Goal: Task Accomplishment & Management: Complete application form

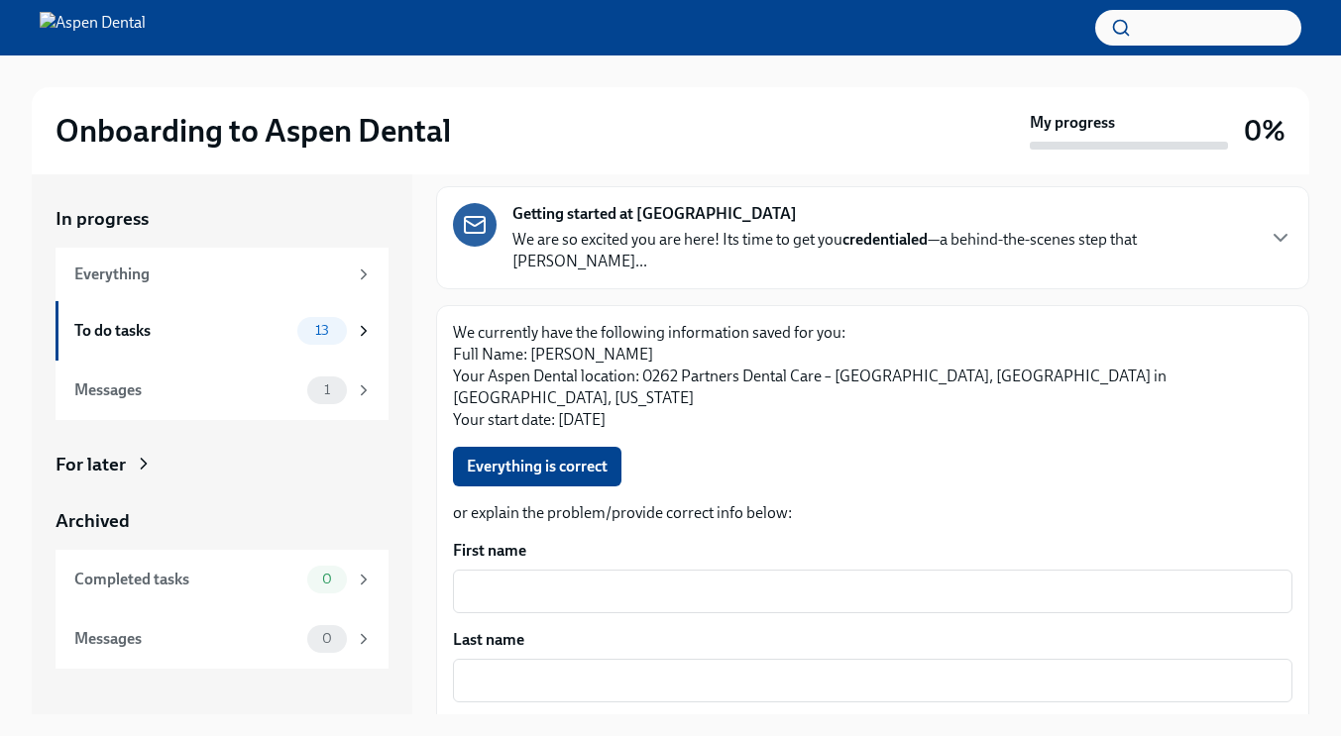
scroll to position [110, 0]
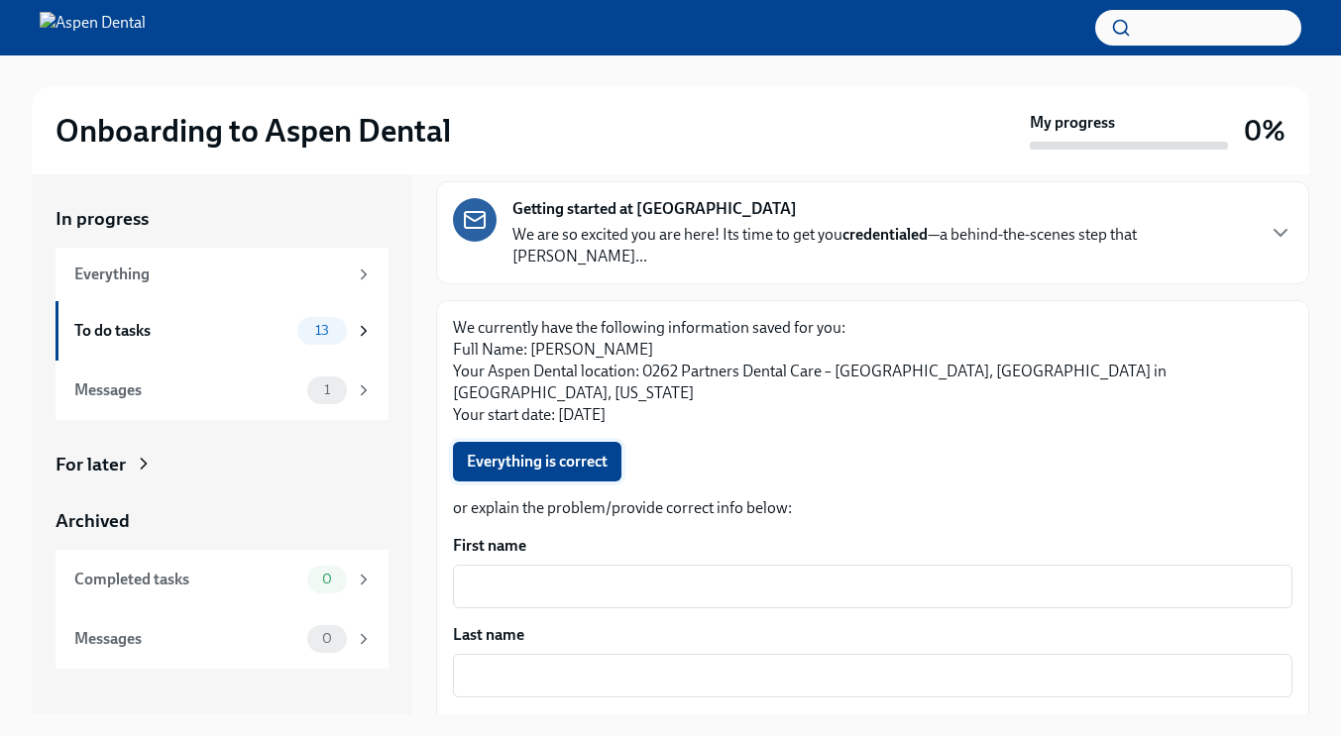
click at [558, 452] on span "Everything is correct" at bounding box center [537, 462] width 141 height 20
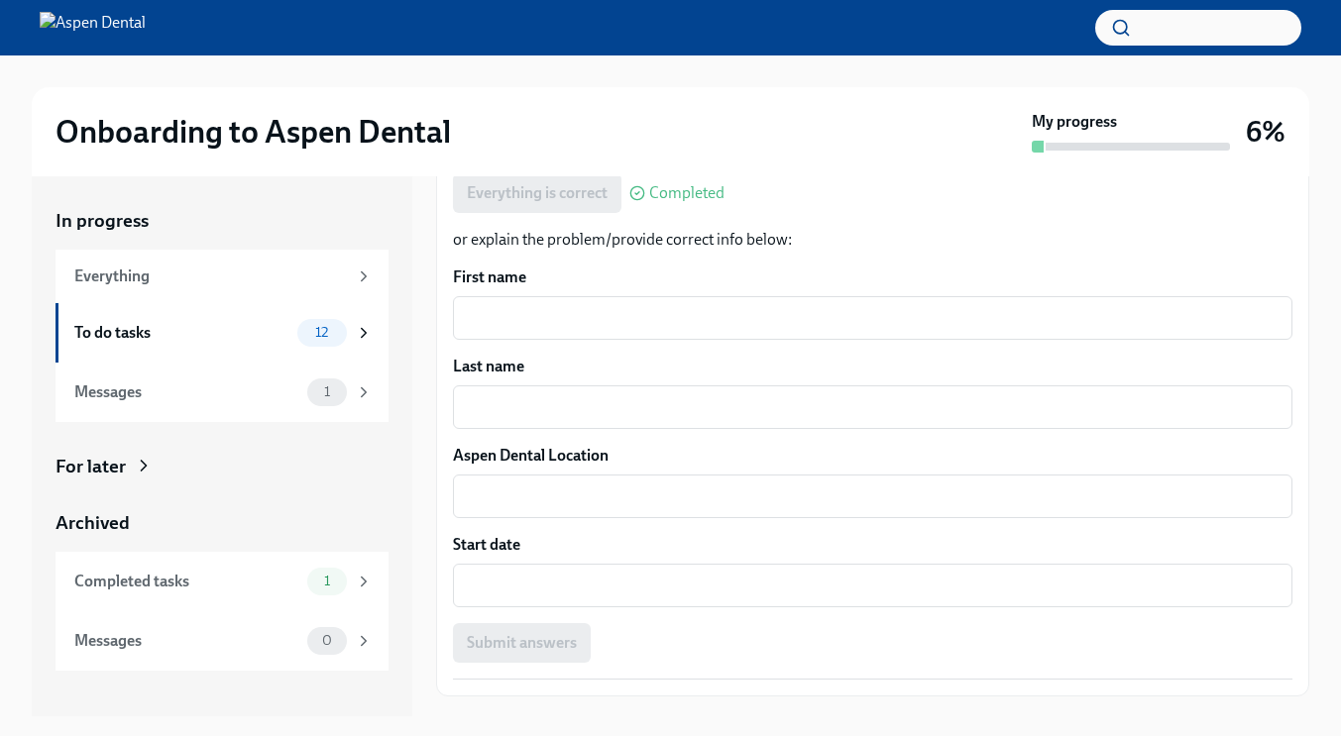
scroll to position [36, 0]
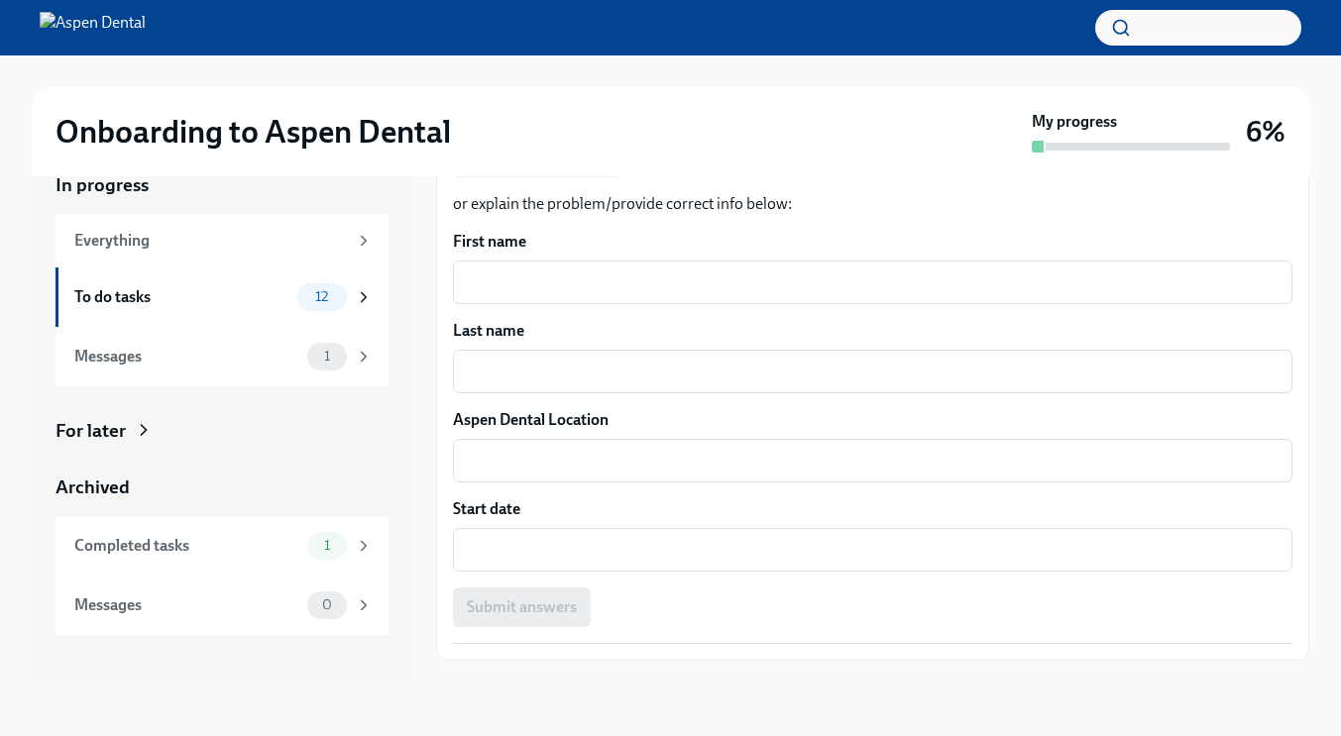
click at [617, 695] on span "Next task : Provide your current contact information" at bounding box center [626, 705] width 352 height 20
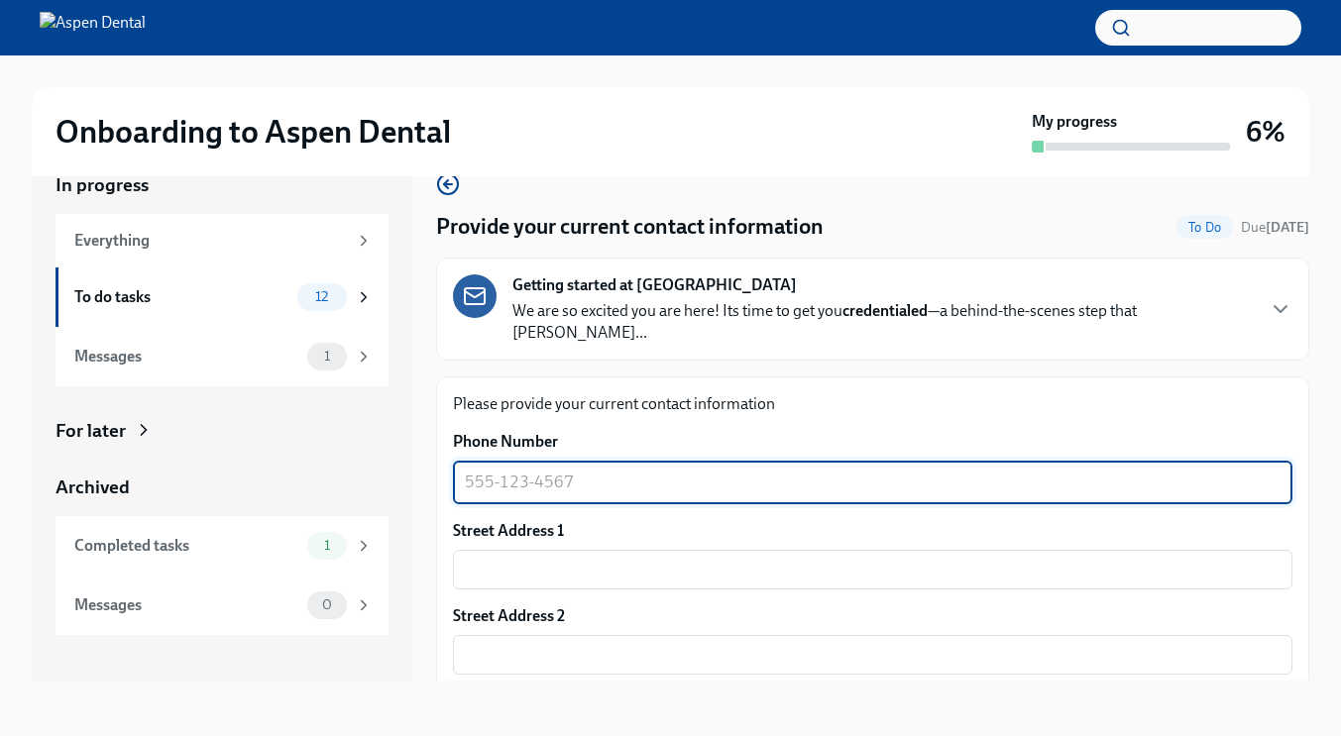
click at [467, 471] on textarea "Phone Number" at bounding box center [873, 483] width 816 height 24
type textarea "781-606-2148"
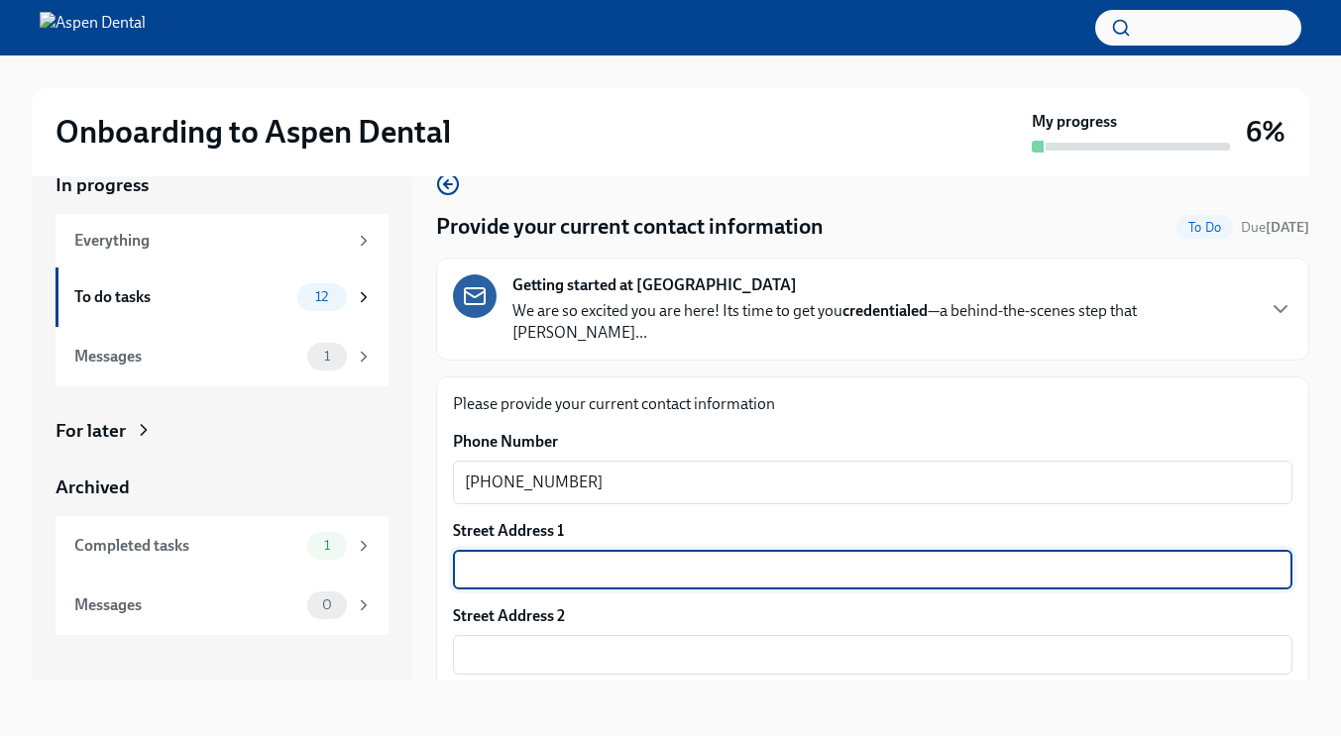
click at [487, 550] on input "text" at bounding box center [872, 570] width 839 height 40
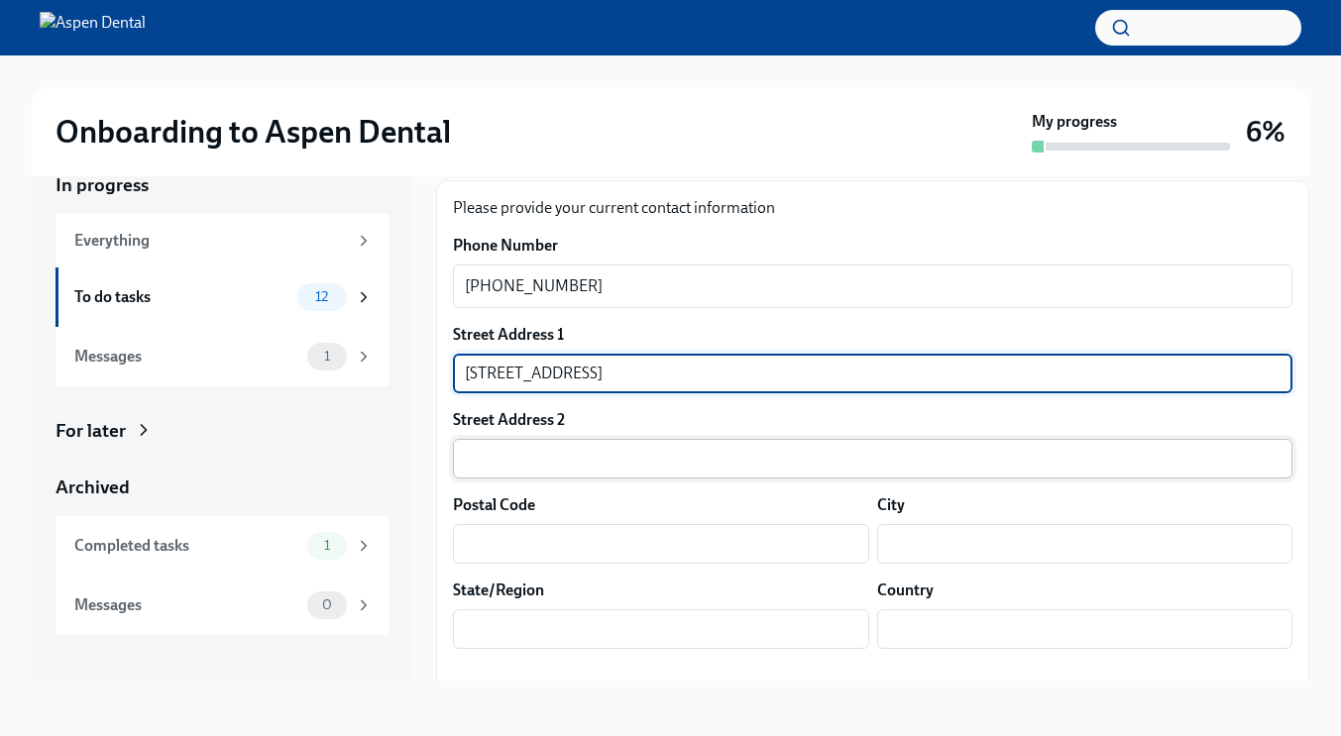
scroll to position [197, 0]
type input "723 salem st"
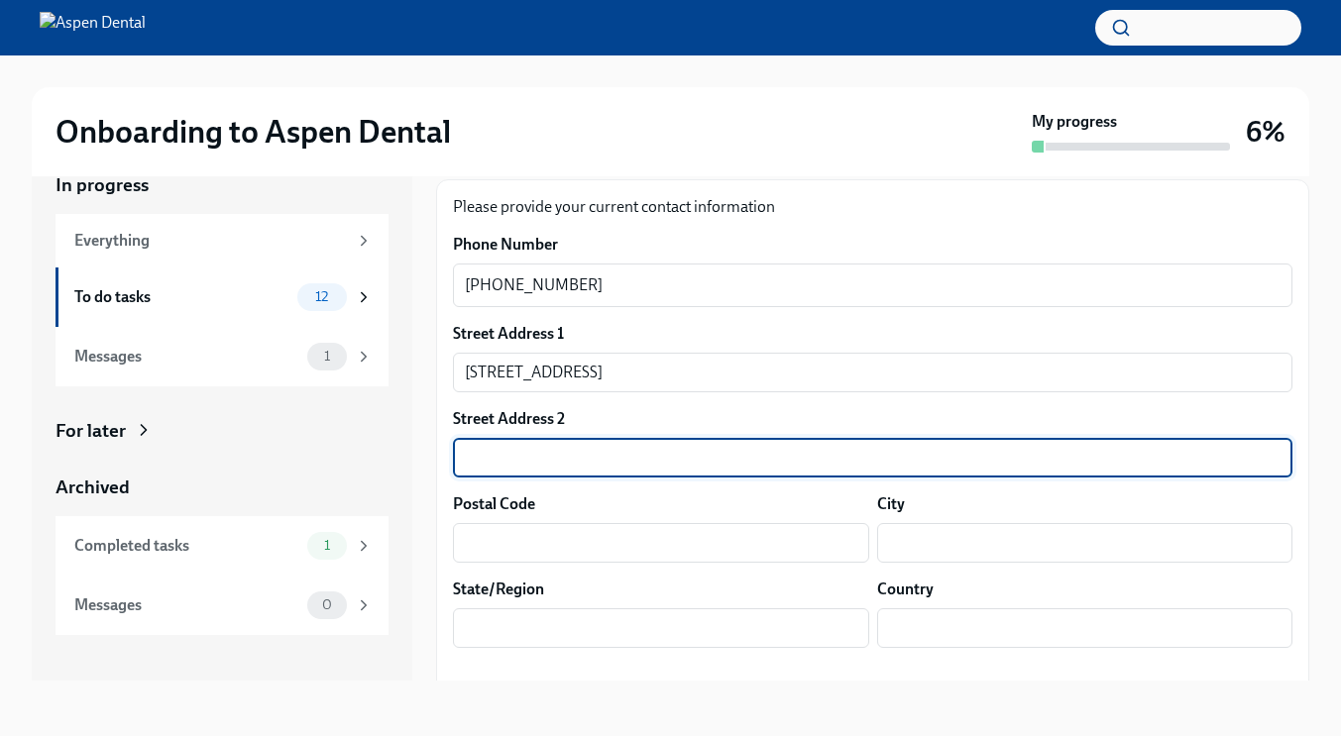
click at [549, 446] on input "text" at bounding box center [872, 458] width 839 height 40
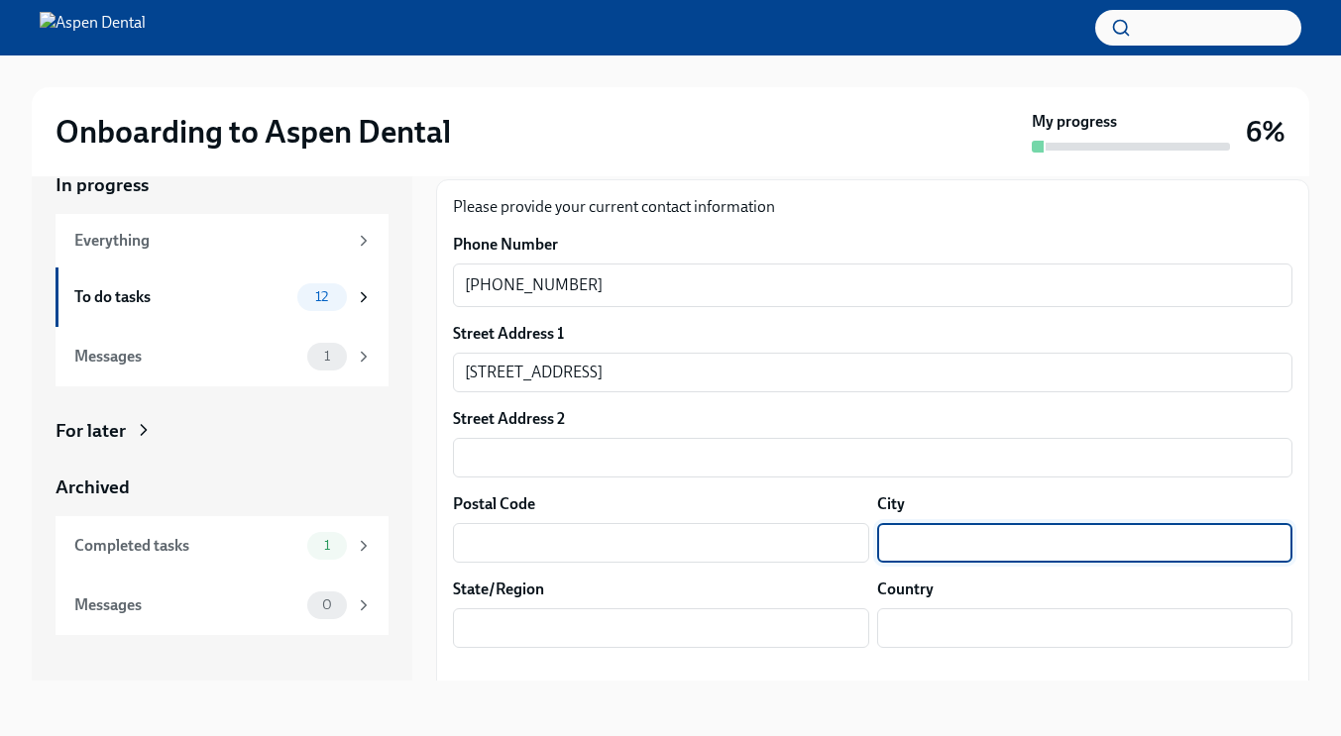
click at [928, 527] on input "text" at bounding box center [1085, 543] width 416 height 40
type input "groveland"
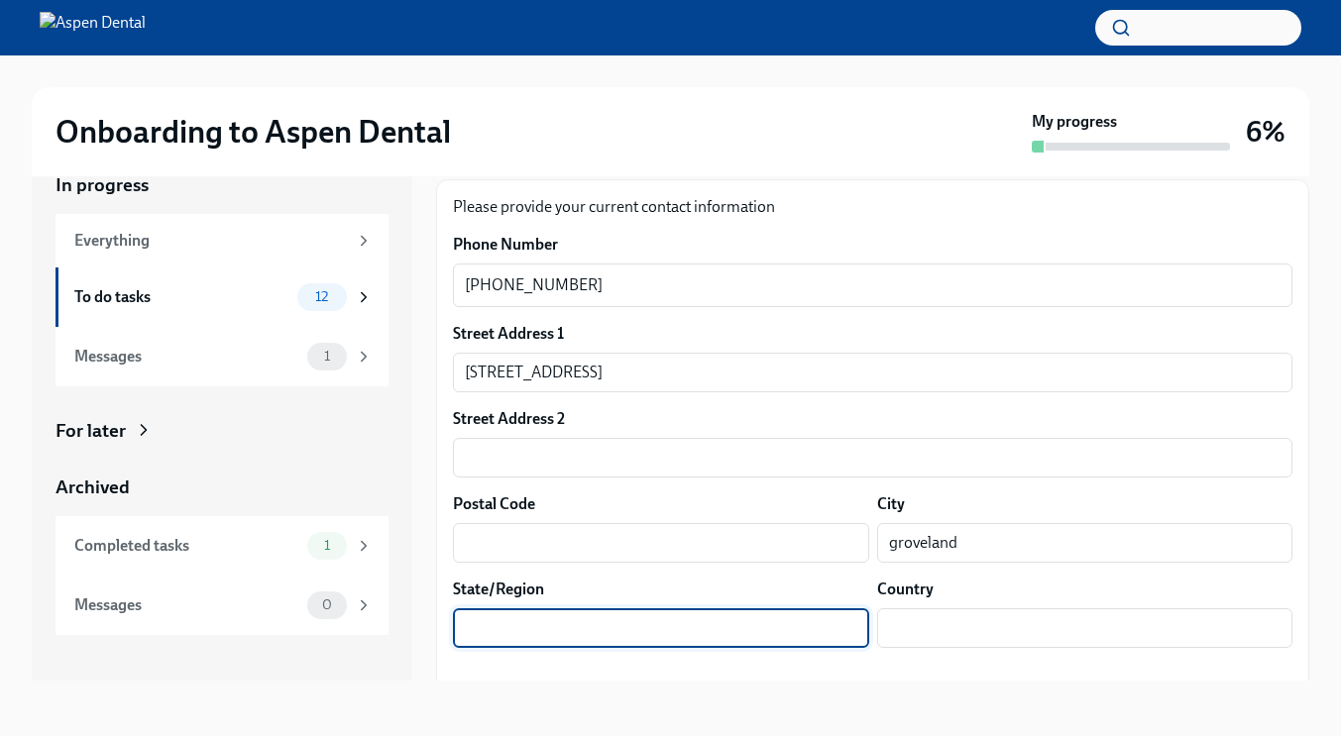
click at [543, 610] on input "text" at bounding box center [661, 628] width 416 height 40
type input "ma"
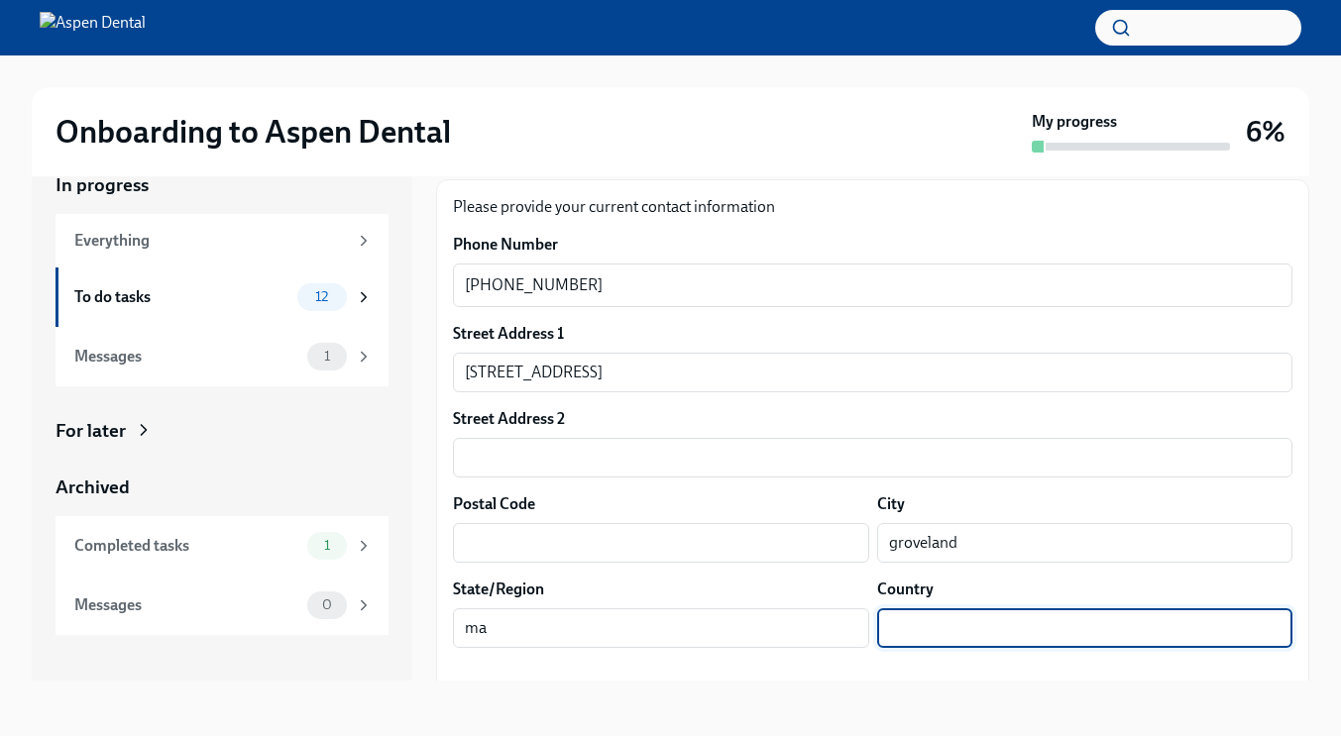
click at [919, 623] on input "text" at bounding box center [1085, 628] width 416 height 40
type input "usa"
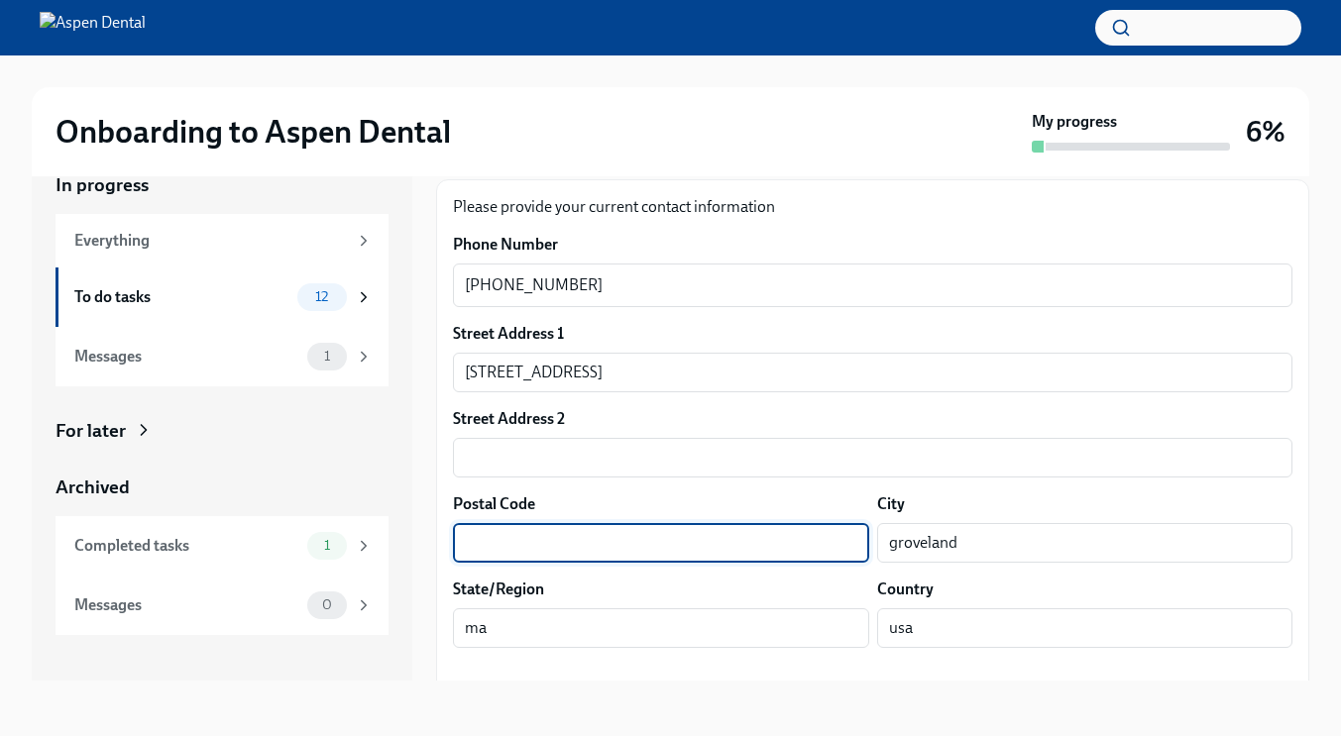
click at [676, 523] on input "text" at bounding box center [661, 543] width 416 height 40
click at [495, 523] on input "01934" at bounding box center [661, 543] width 416 height 40
click at [496, 531] on input "01934" at bounding box center [661, 543] width 416 height 40
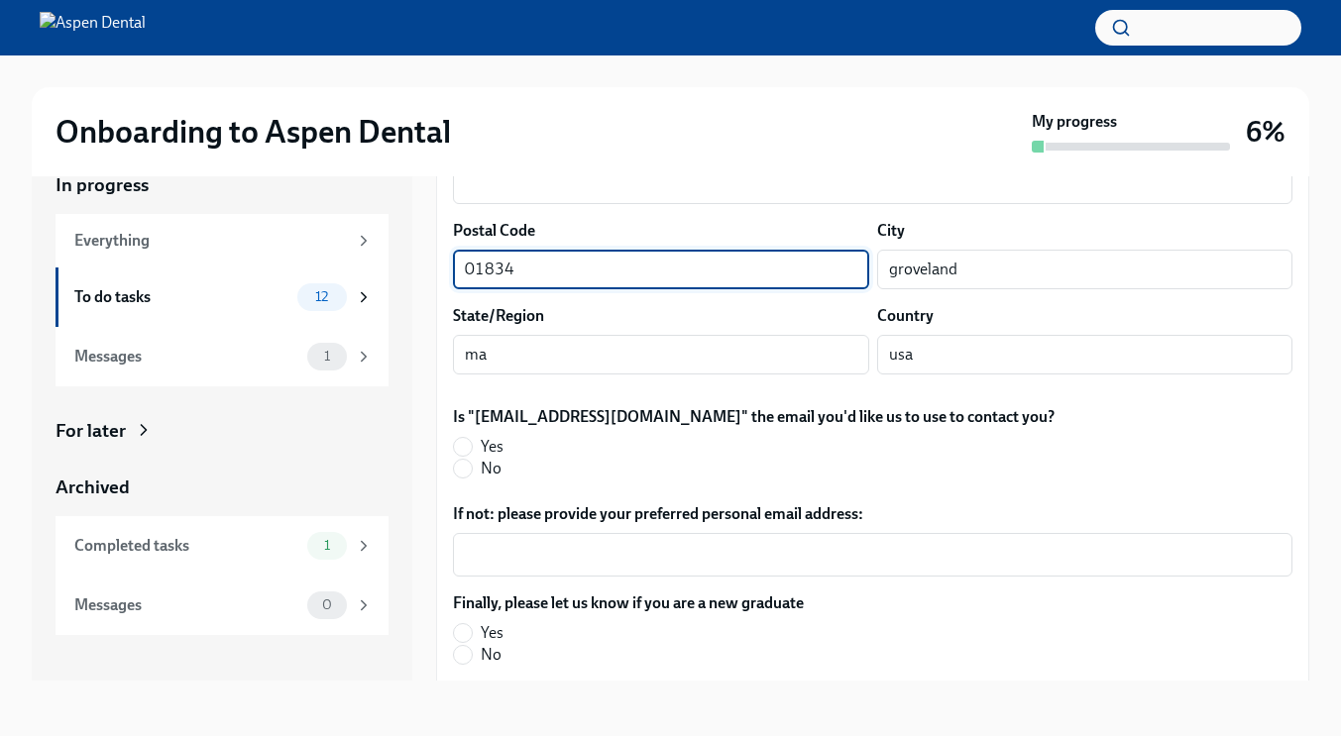
scroll to position [474, 0]
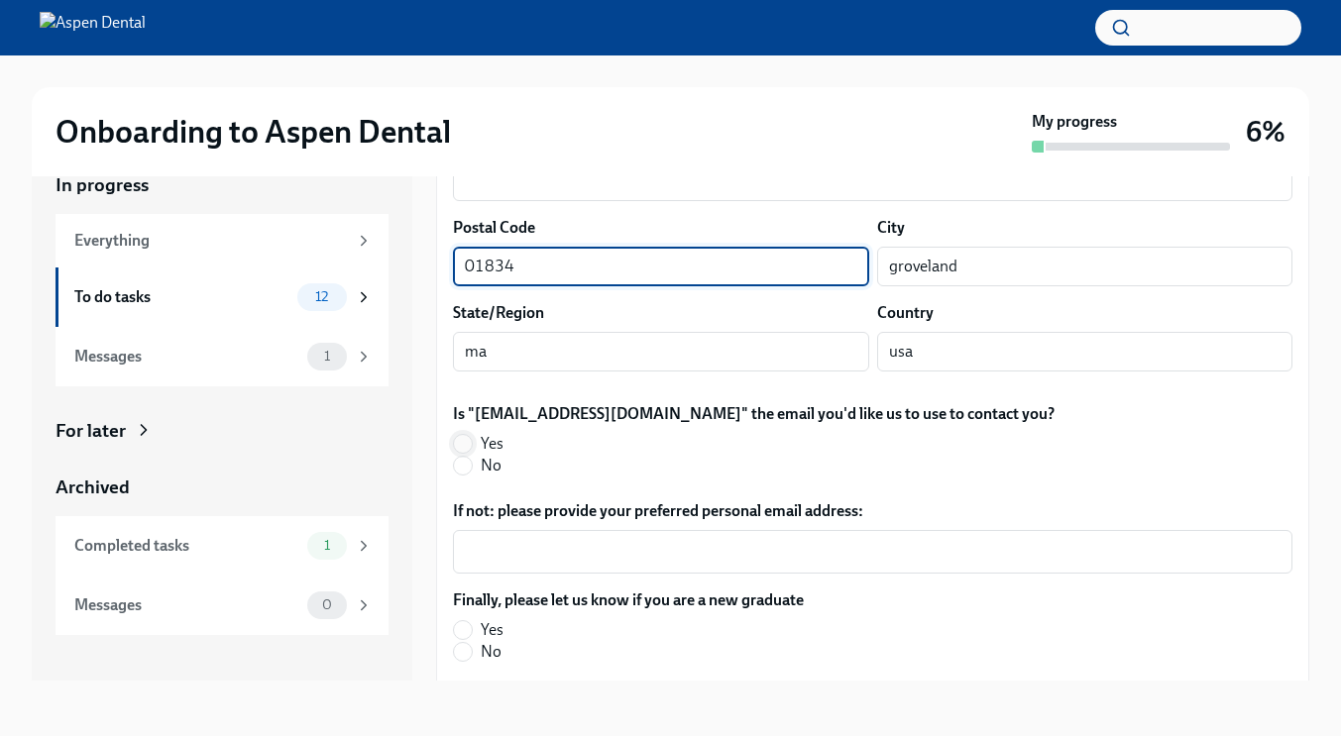
type input "01834"
click at [467, 435] on input "Yes" at bounding box center [463, 444] width 18 height 18
radio input "true"
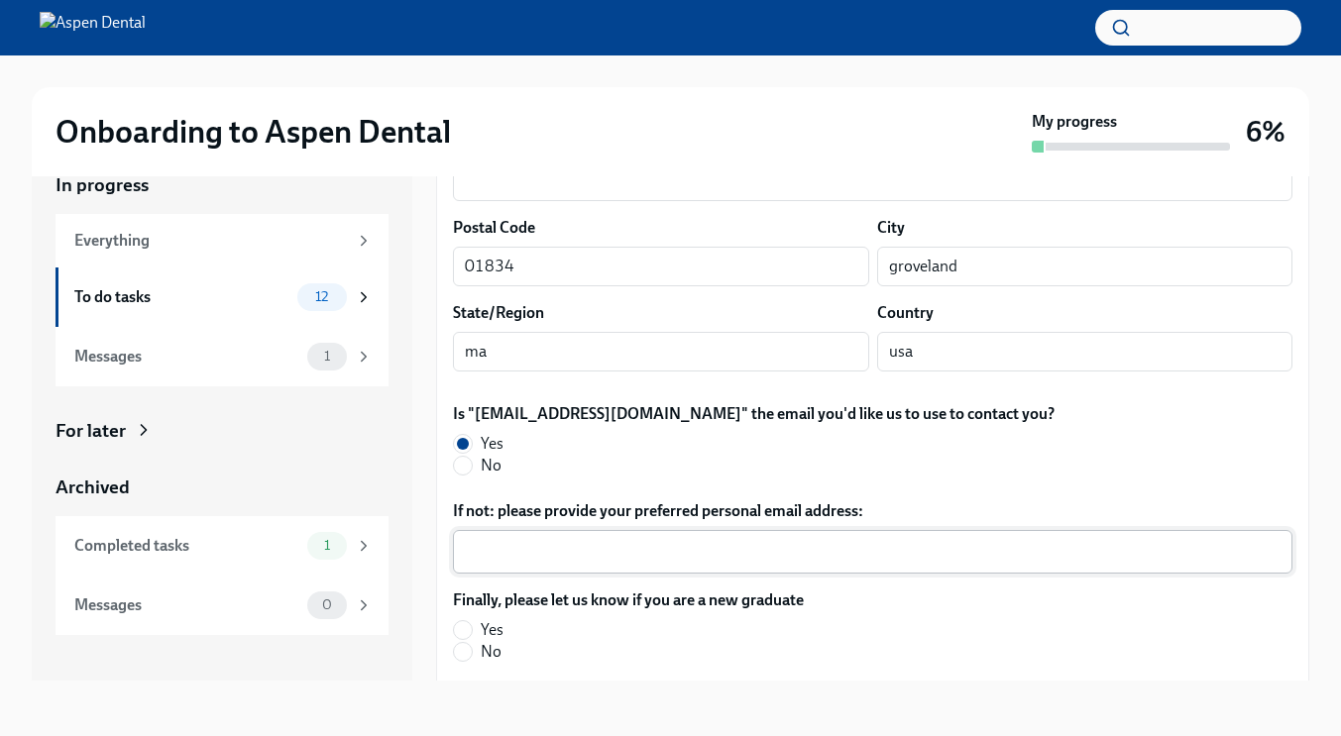
scroll to position [578, 0]
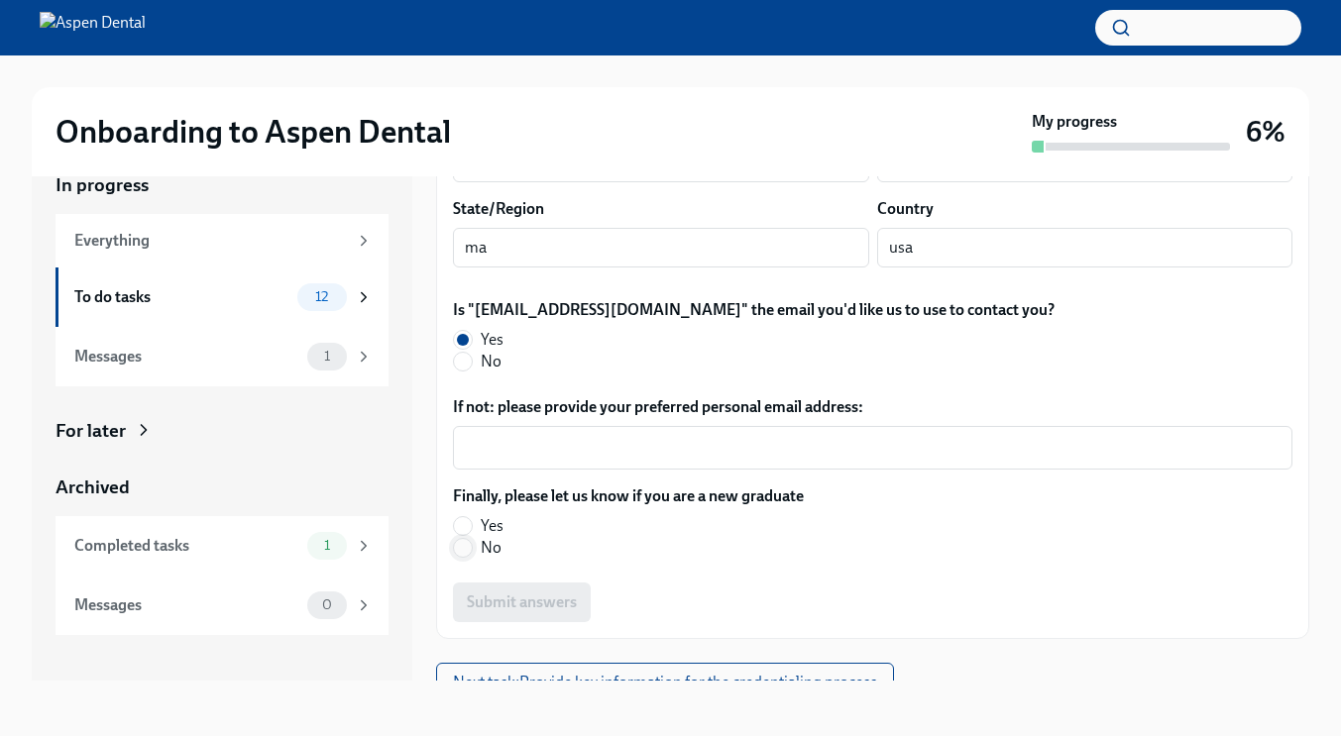
click at [470, 539] on input "No" at bounding box center [463, 548] width 18 height 18
radio input "true"
click at [525, 593] on span "Submit answers" at bounding box center [522, 603] width 110 height 20
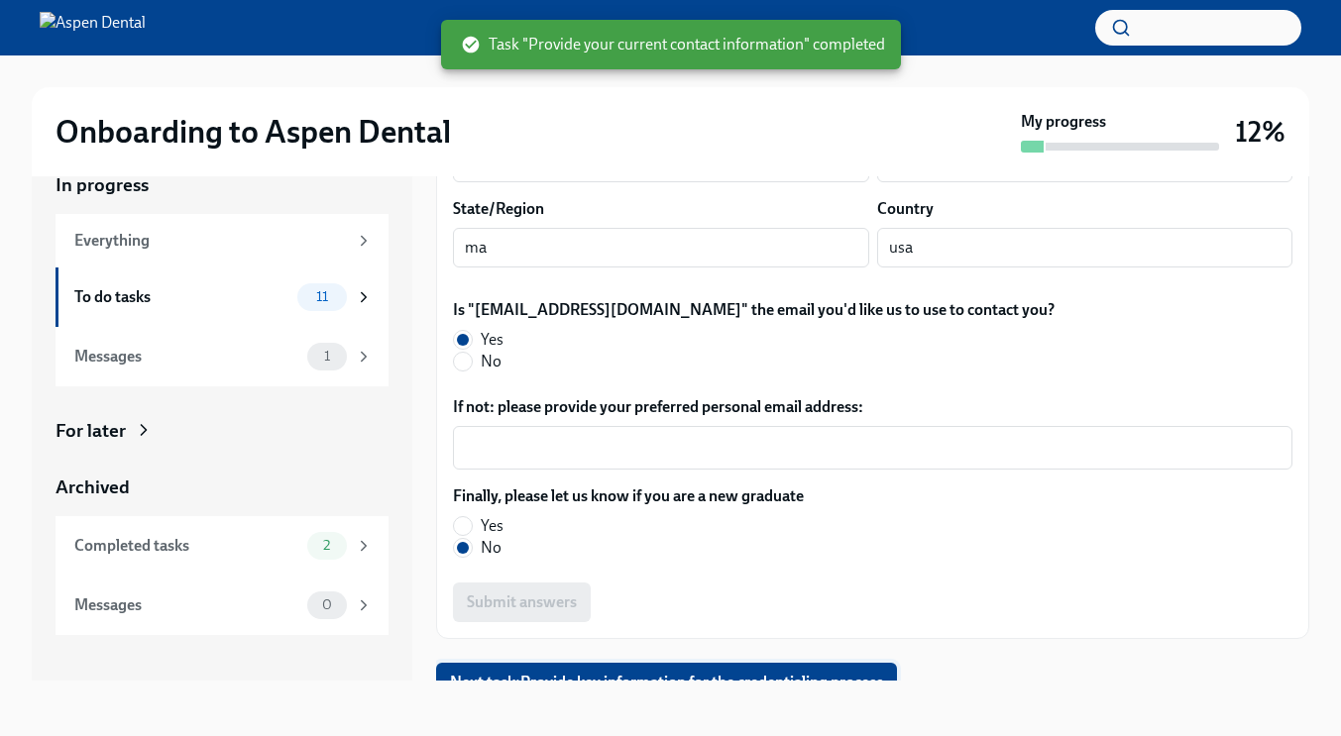
click at [691, 673] on span "Next task : Provide key information for the credentialing process" at bounding box center [666, 683] width 433 height 20
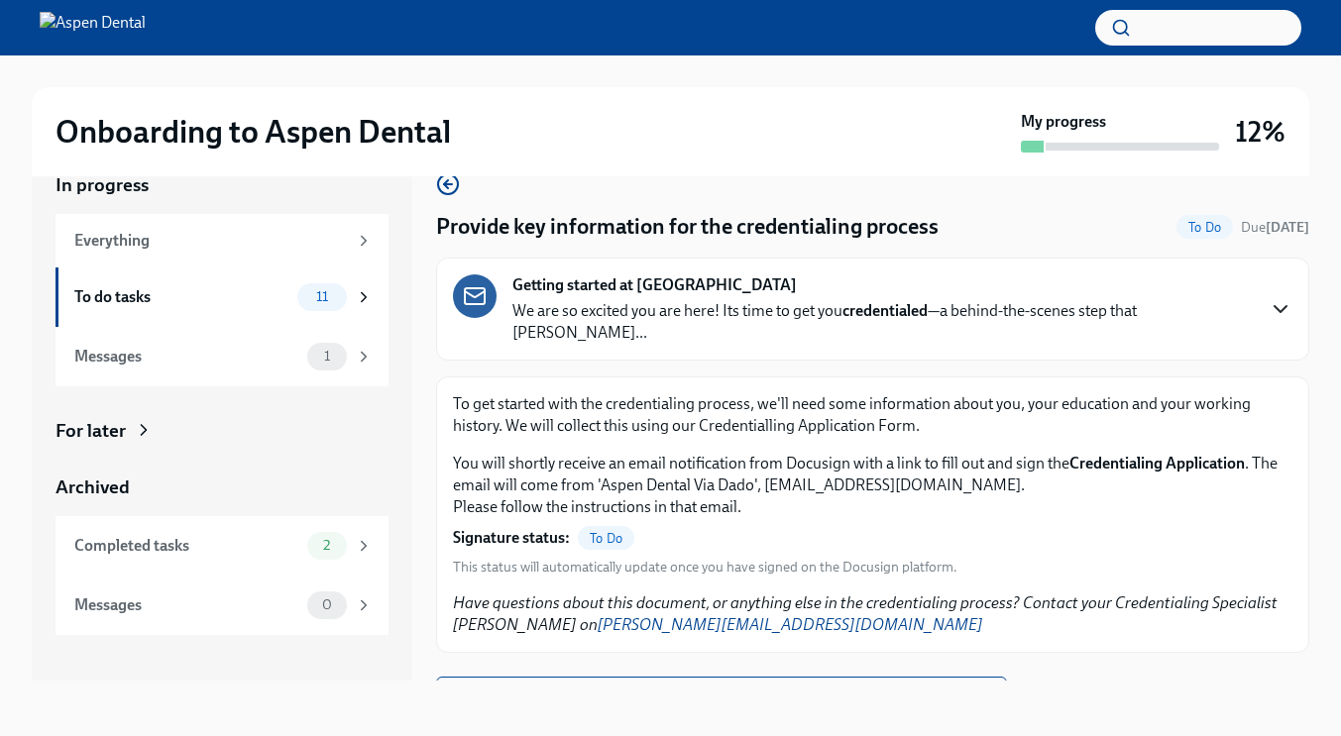
click at [1269, 297] on icon "button" at bounding box center [1280, 309] width 24 height 24
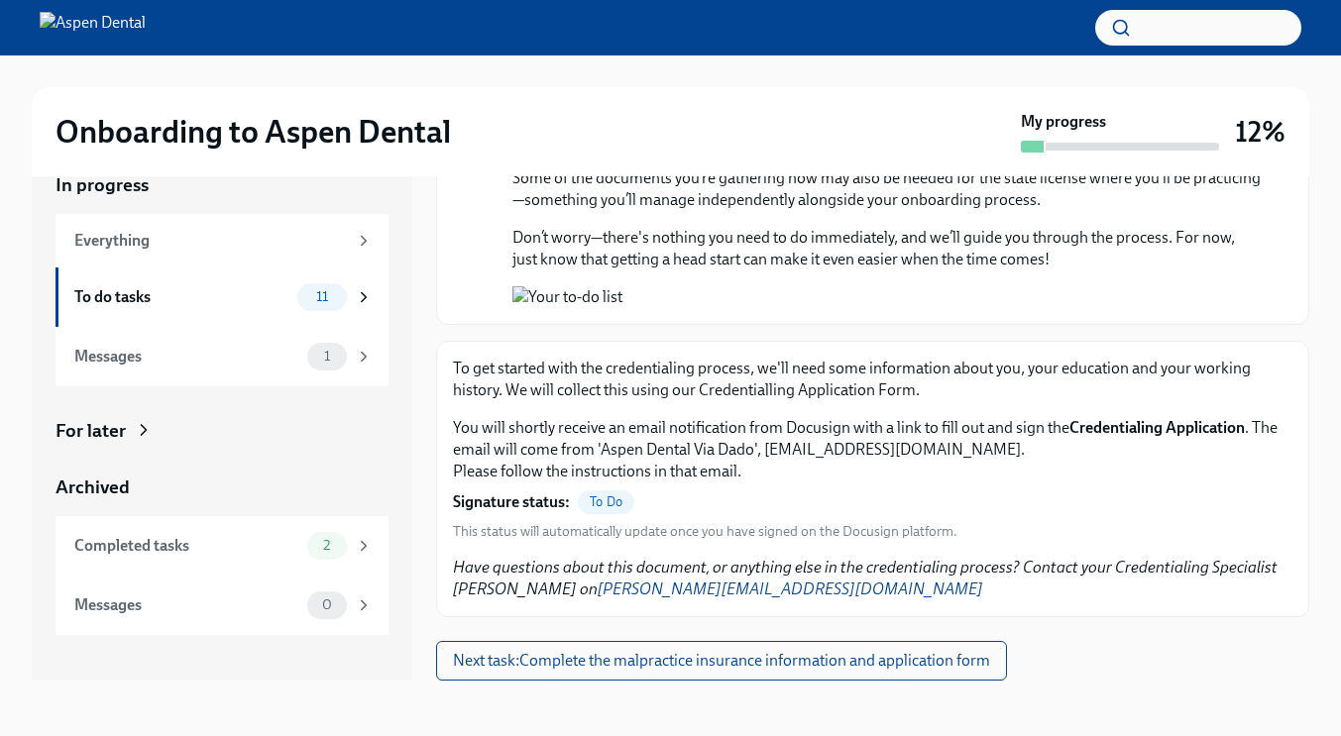
scroll to position [1955, 0]
click at [600, 503] on span "To Do" at bounding box center [606, 501] width 56 height 15
click at [603, 659] on span "Next task : Complete the malpractice insurance information and application form" at bounding box center [721, 661] width 537 height 20
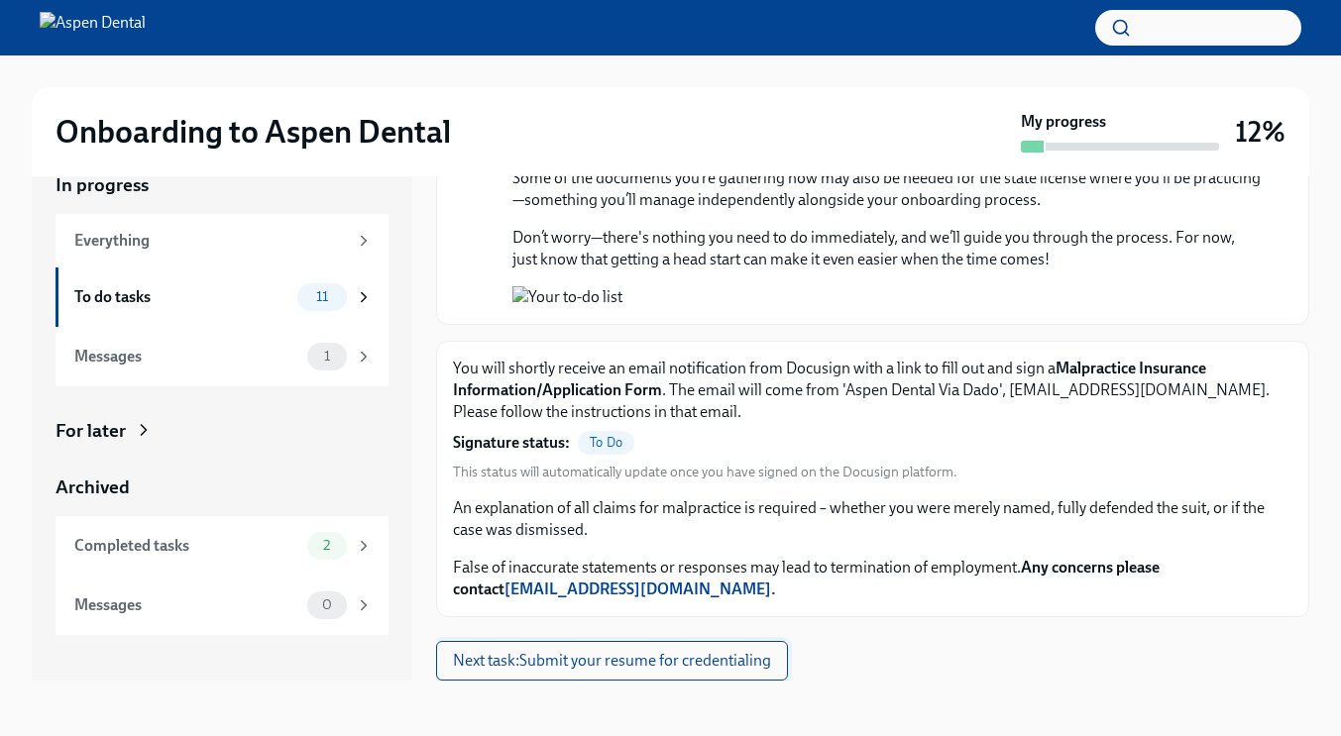
scroll to position [1955, 0]
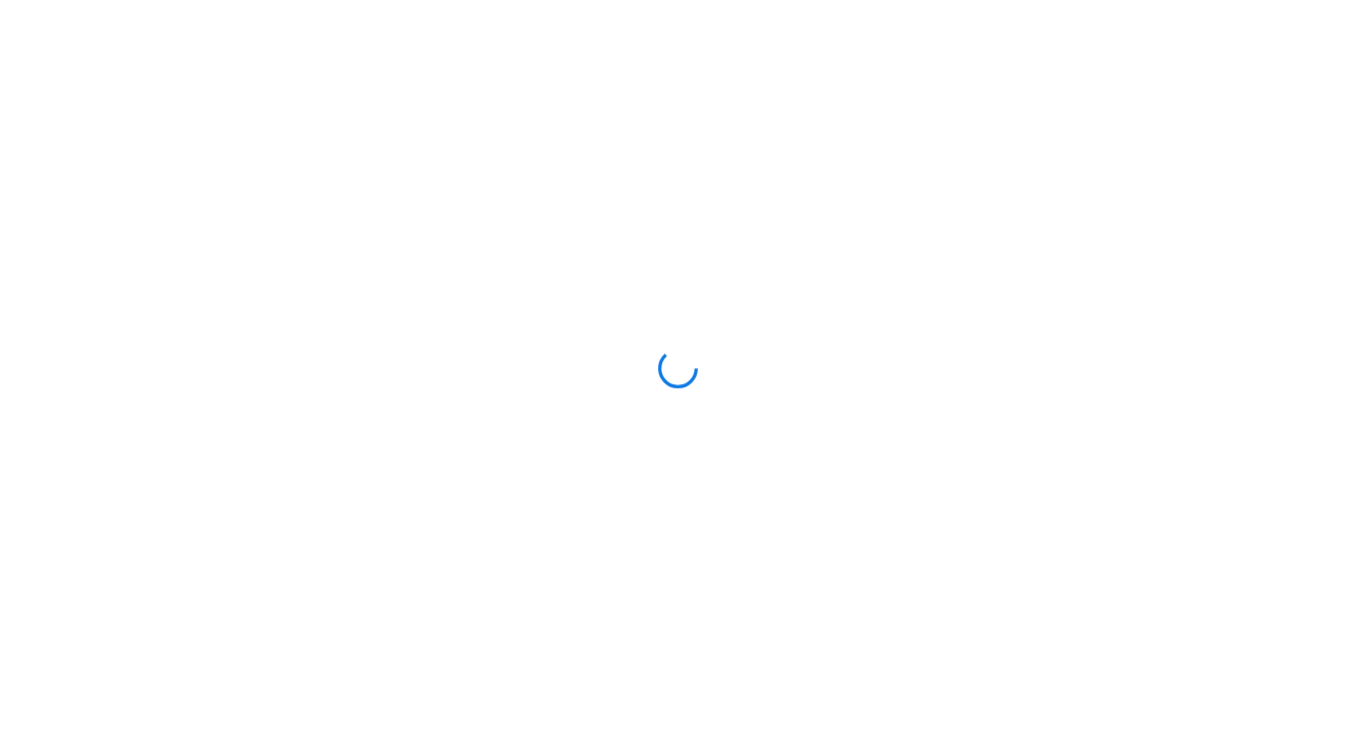
click at [400, 252] on div at bounding box center [678, 368] width 1356 height 736
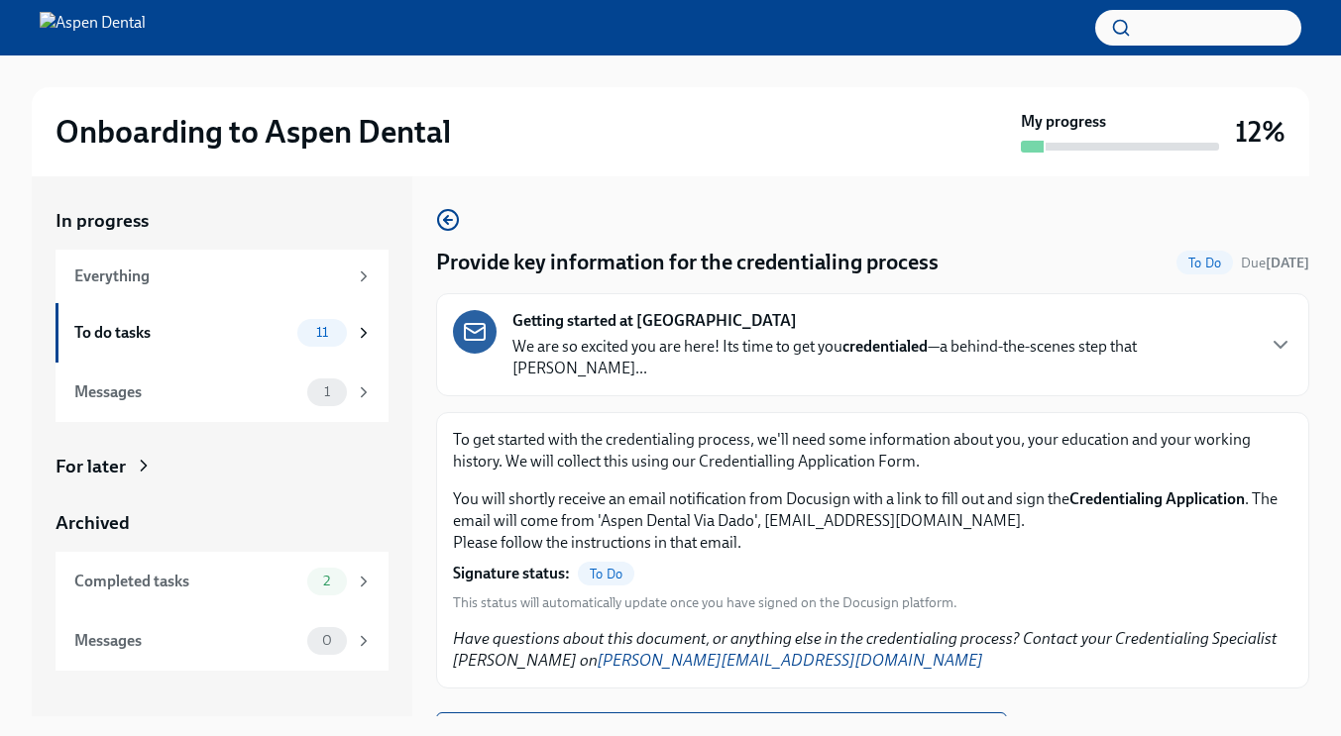
scroll to position [14, 0]
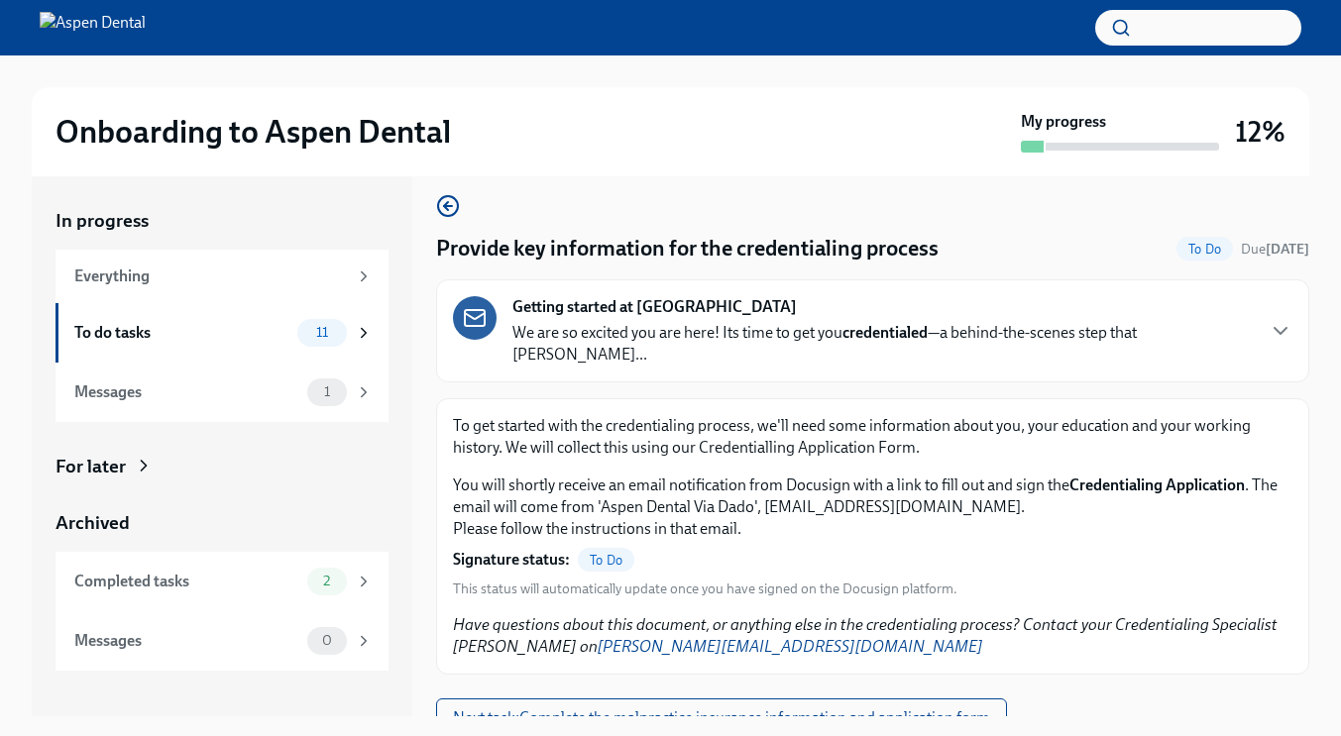
click at [599, 553] on span "To Do" at bounding box center [606, 560] width 56 height 15
click at [351, 322] on div "11" at bounding box center [334, 333] width 75 height 28
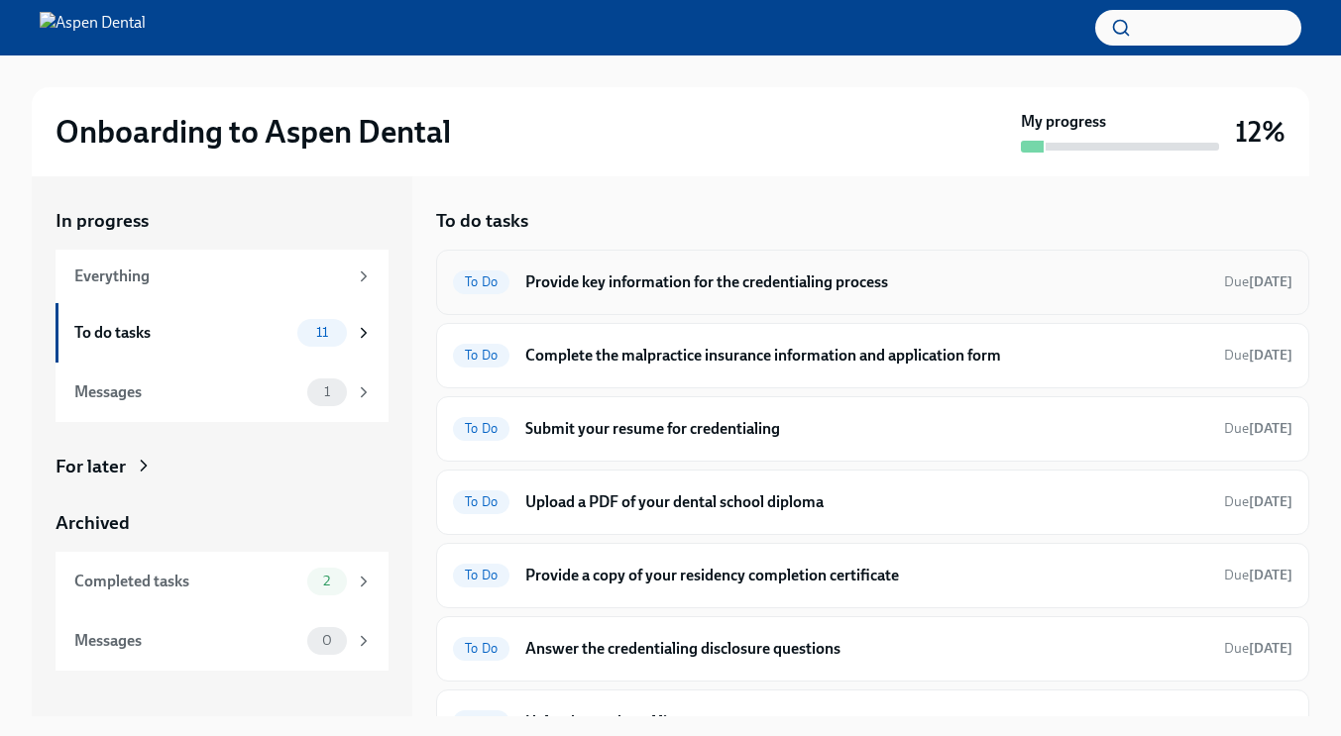
click at [681, 286] on h6 "Provide key information for the credentialing process" at bounding box center [866, 283] width 683 height 22
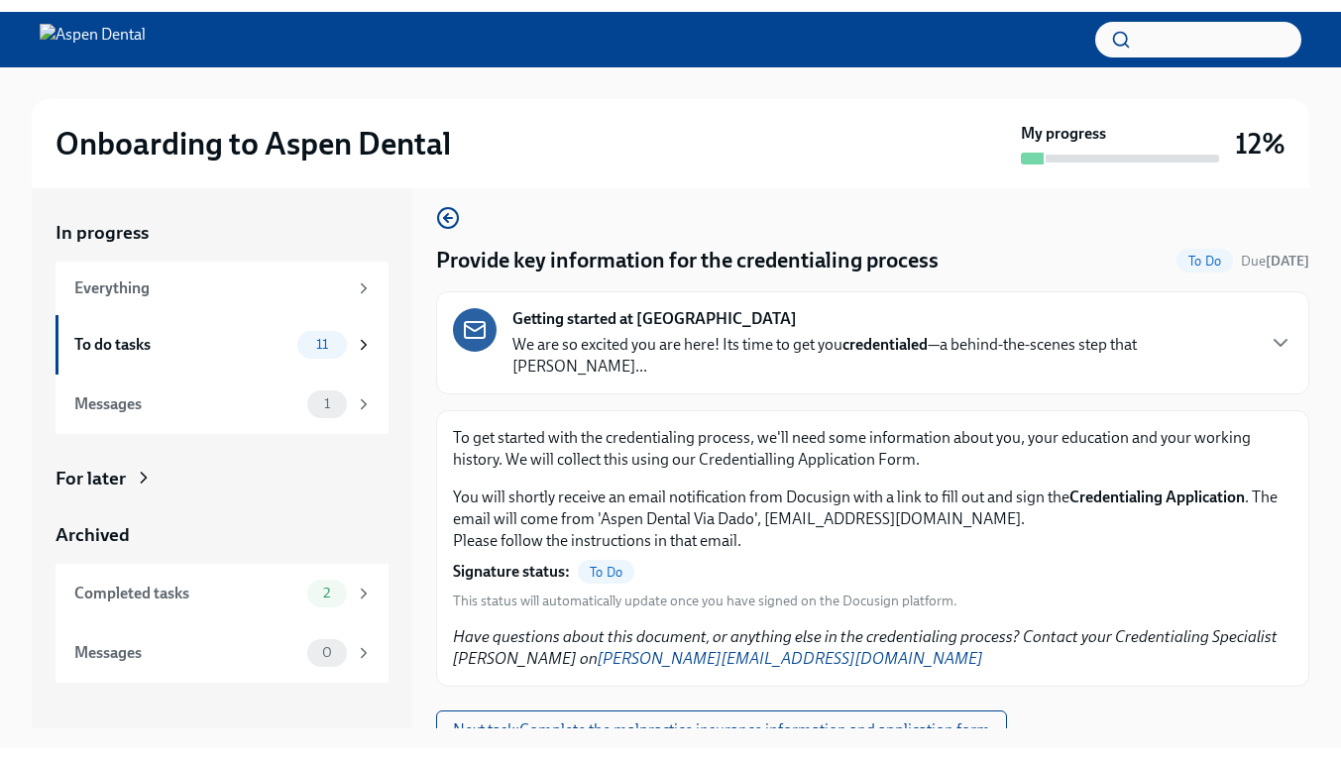
scroll to position [36, 0]
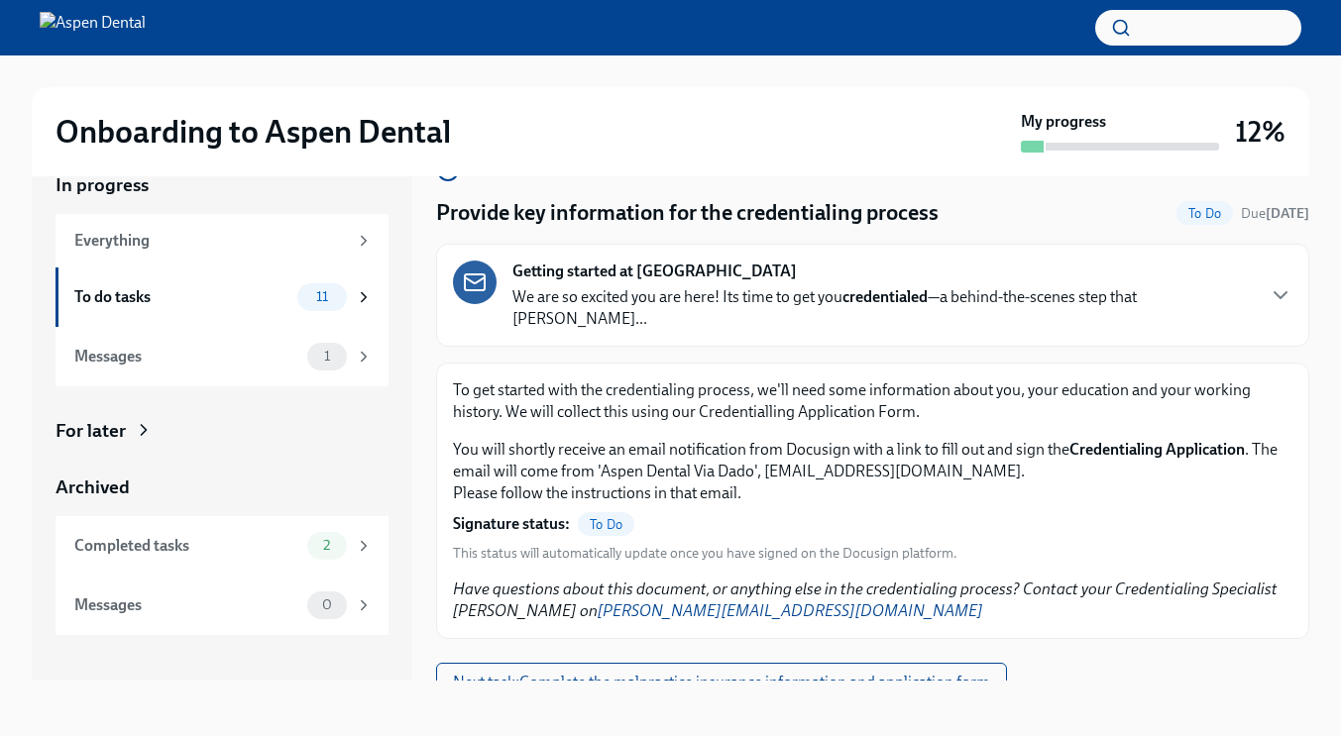
click at [596, 517] on span "To Do" at bounding box center [606, 524] width 56 height 15
click at [604, 517] on span "To Do" at bounding box center [606, 524] width 56 height 15
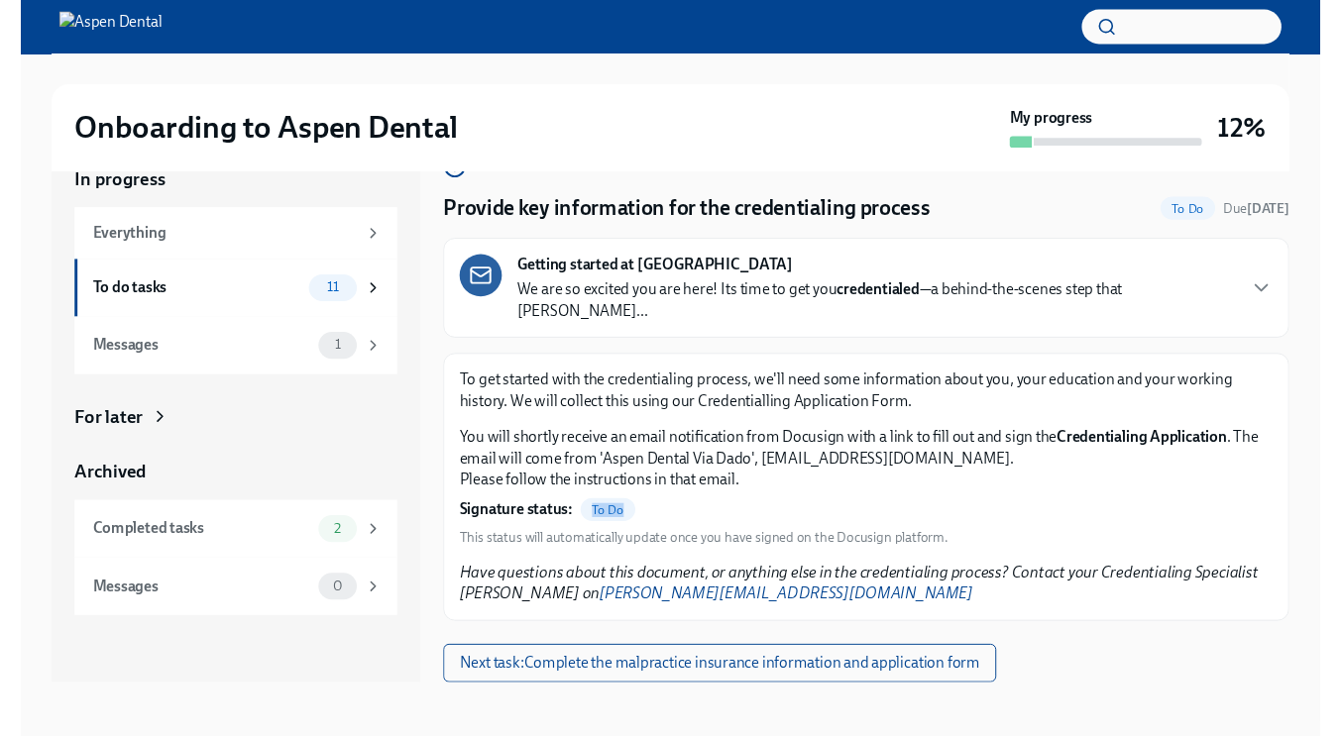
scroll to position [0, 0]
